Goal: Navigation & Orientation: Go to known website

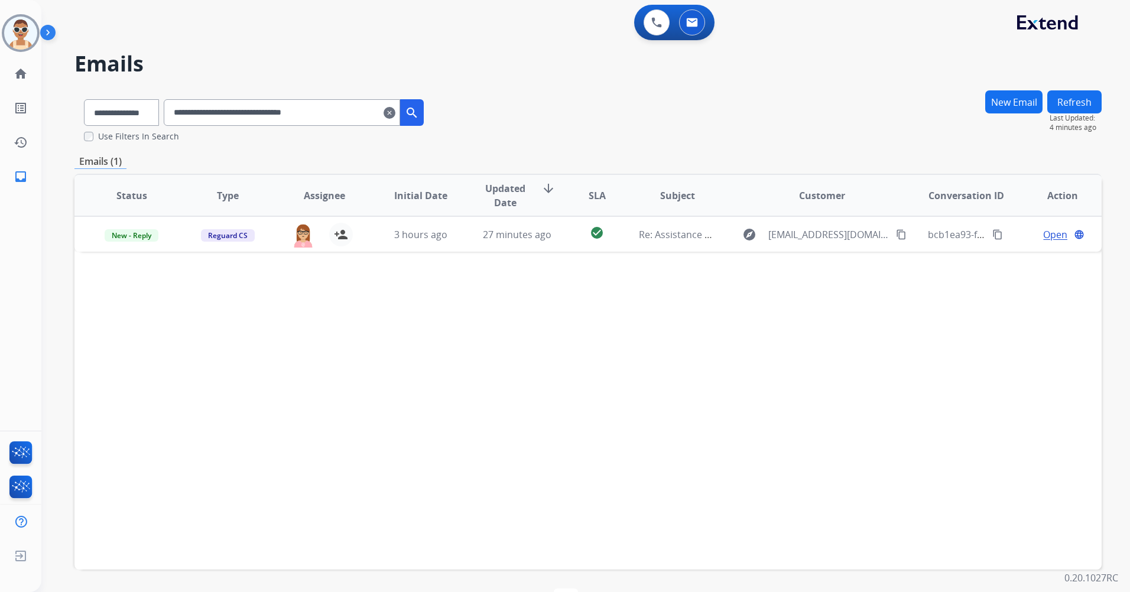
select select "**********"
click at [654, 23] on img at bounding box center [656, 22] width 11 height 11
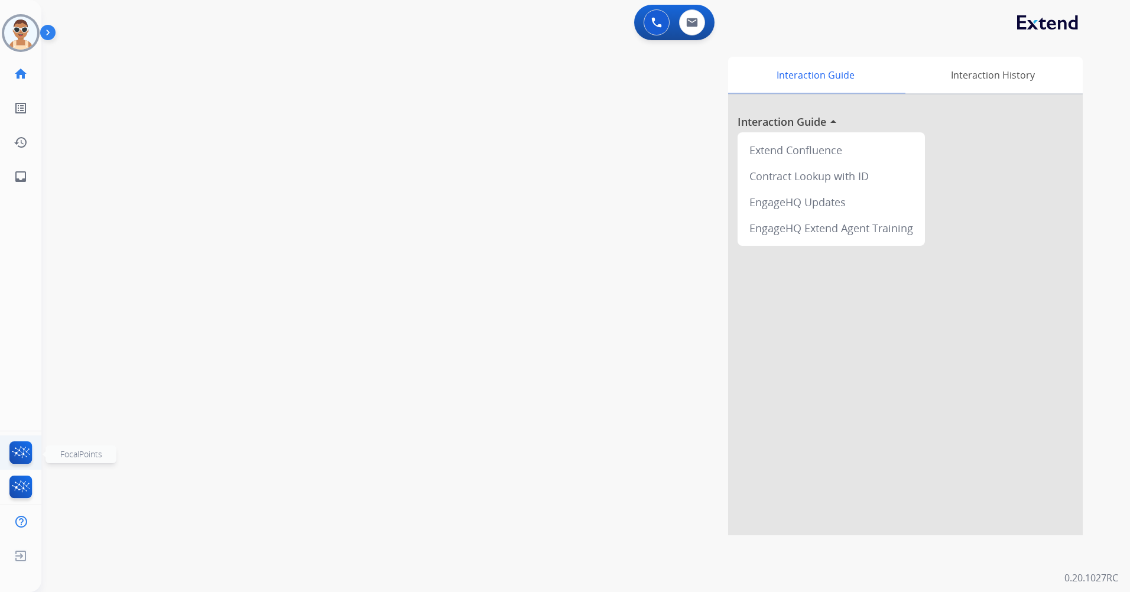
click at [12, 457] on img at bounding box center [21, 455] width 28 height 27
click at [24, 481] on img at bounding box center [21, 489] width 28 height 27
